Goal: Find specific page/section

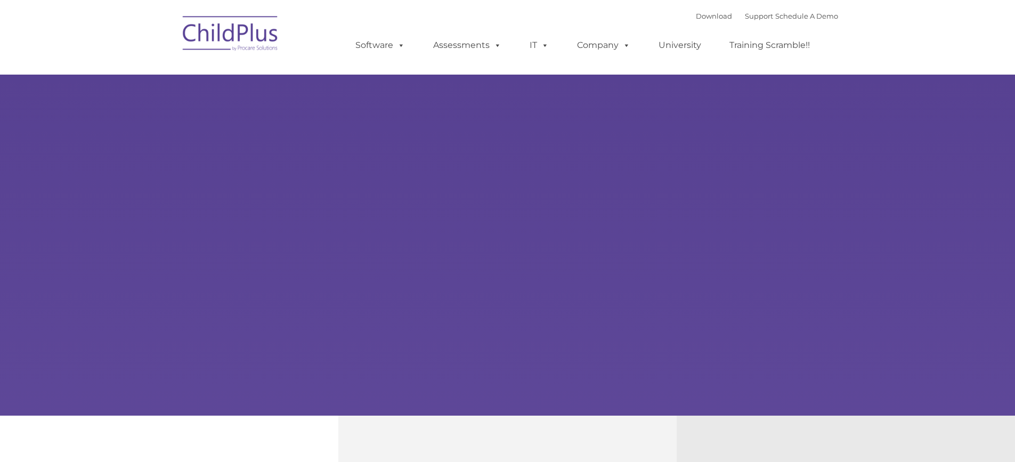
select select "MEDIUM"
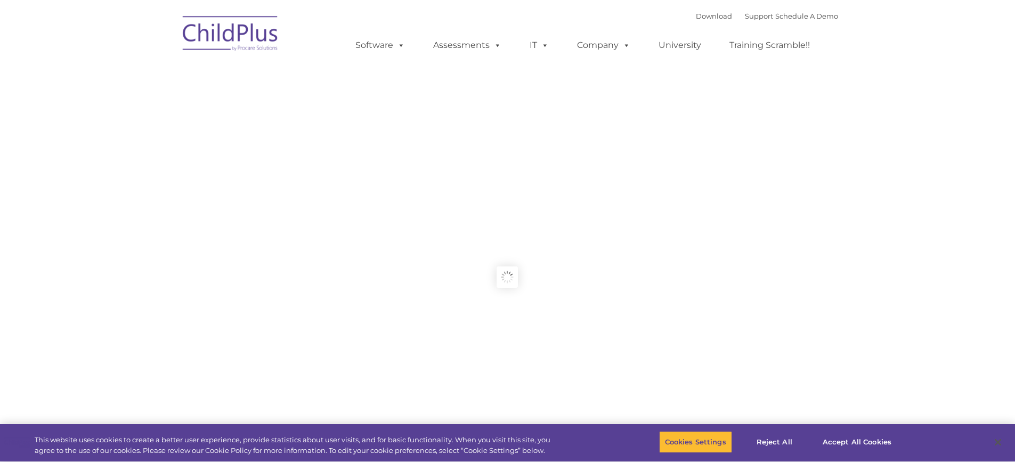
type input ""
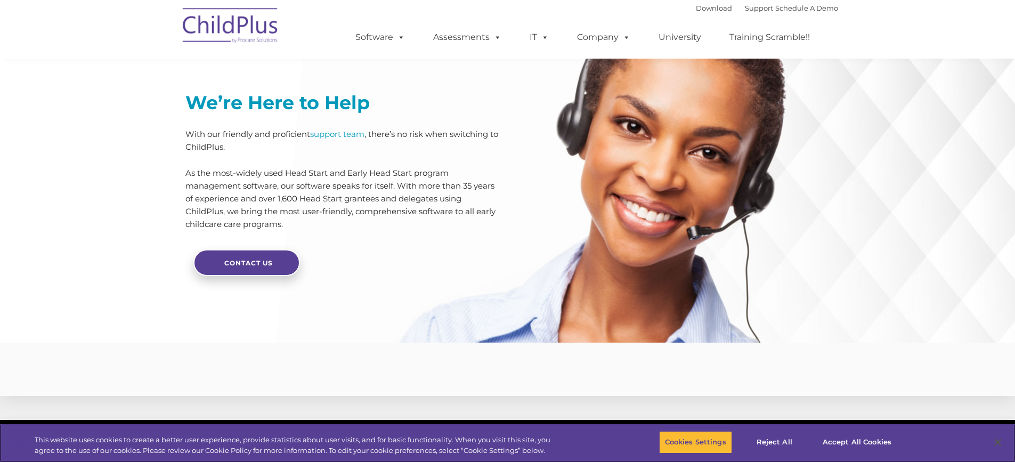
scroll to position [2538, 0]
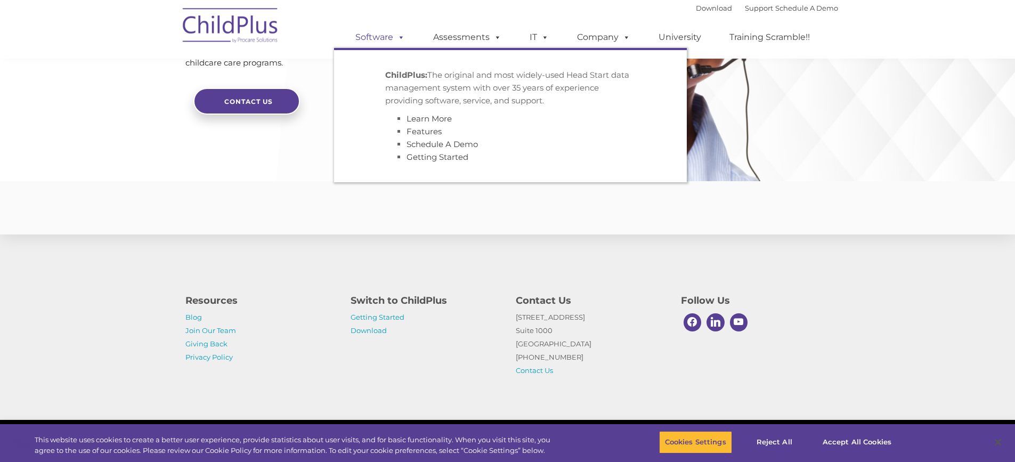
click at [399, 35] on span at bounding box center [399, 37] width 12 height 10
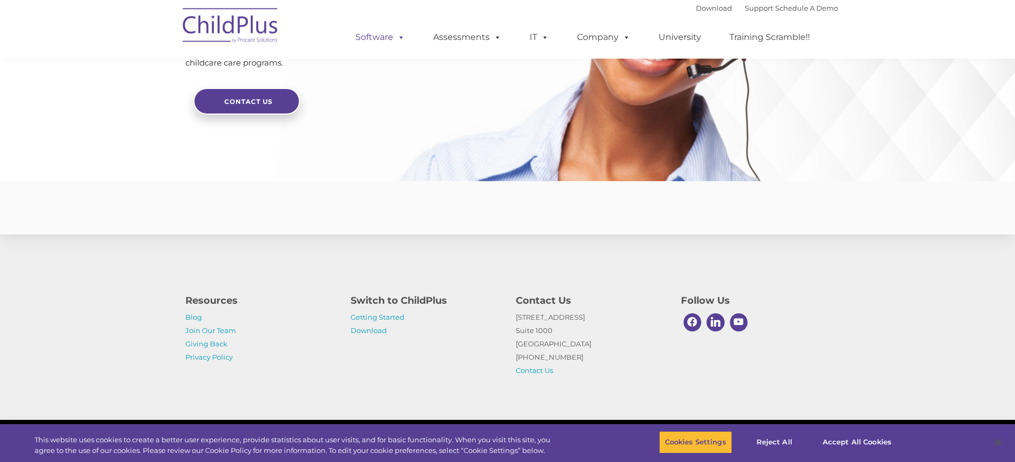
click at [401, 36] on span at bounding box center [399, 37] width 12 height 10
